Goal: Information Seeking & Learning: Learn about a topic

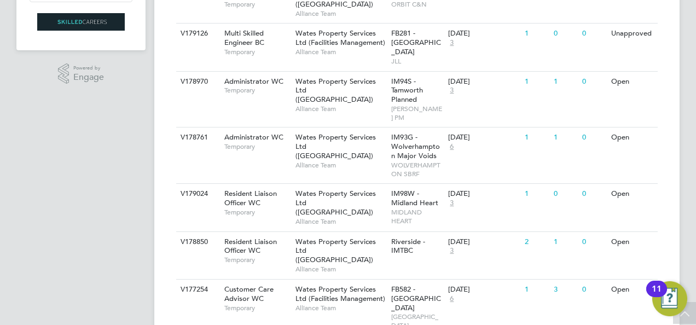
scroll to position [323, 0]
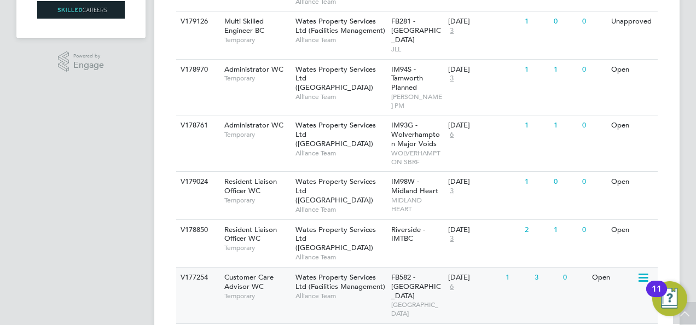
click at [316, 292] on span "Alliance Team" at bounding box center [341, 296] width 90 height 9
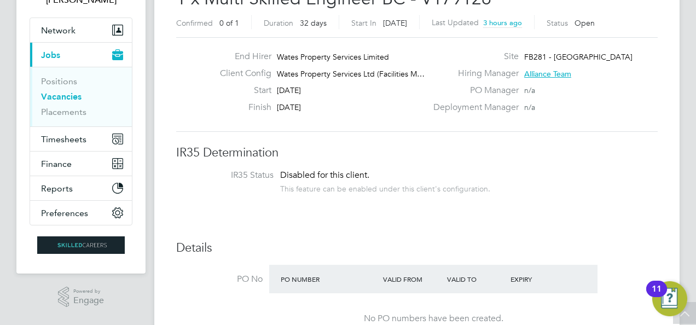
scroll to position [66, 0]
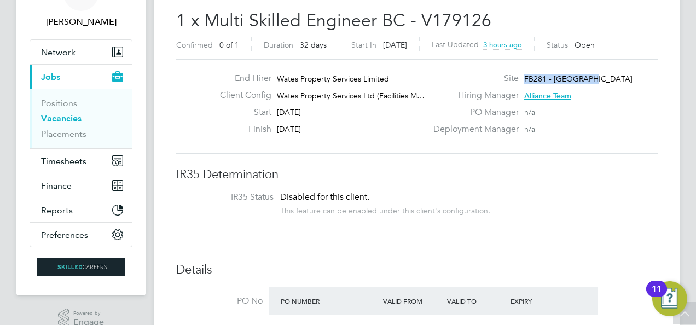
drag, startPoint x: 525, startPoint y: 78, endPoint x: 587, endPoint y: 78, distance: 61.3
click at [587, 78] on div "Site FB281 - JLL North" at bounding box center [544, 81] width 235 height 17
copy span "FB281 - JLL North"
click at [462, 205] on div "This feature can be enabled under this client's configuration." at bounding box center [385, 209] width 210 height 13
